Goal: Book appointment/travel/reservation

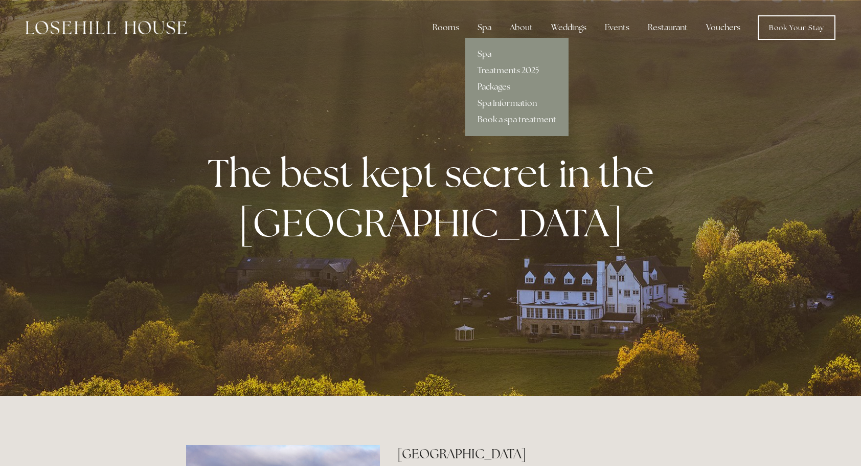
click at [491, 85] on link "Packages" at bounding box center [516, 87] width 103 height 16
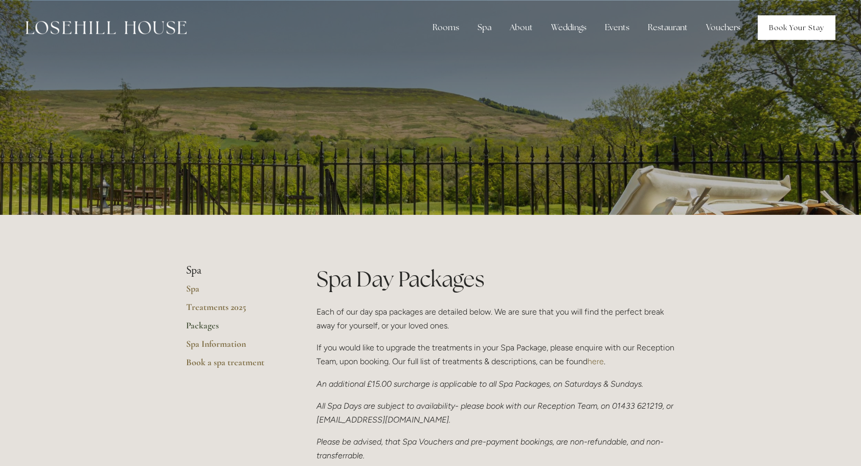
click at [786, 33] on link "Book Your Stay" at bounding box center [797, 27] width 78 height 25
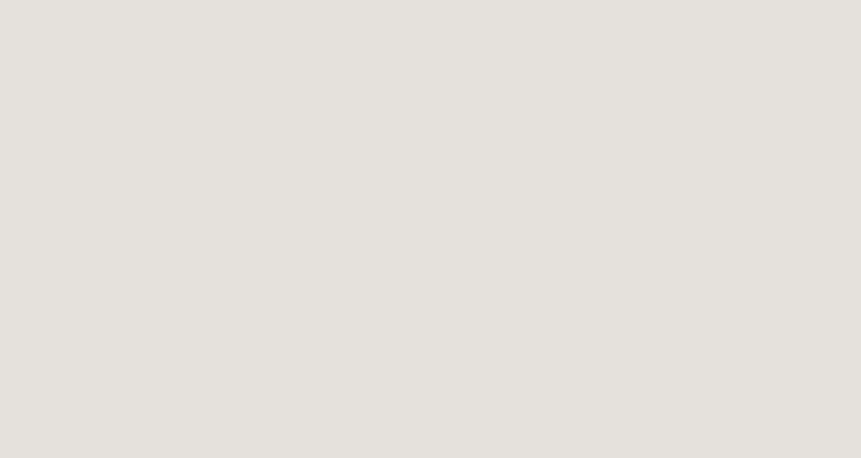
scroll to position [39, 0]
